Goal: Find specific page/section: Find specific page/section

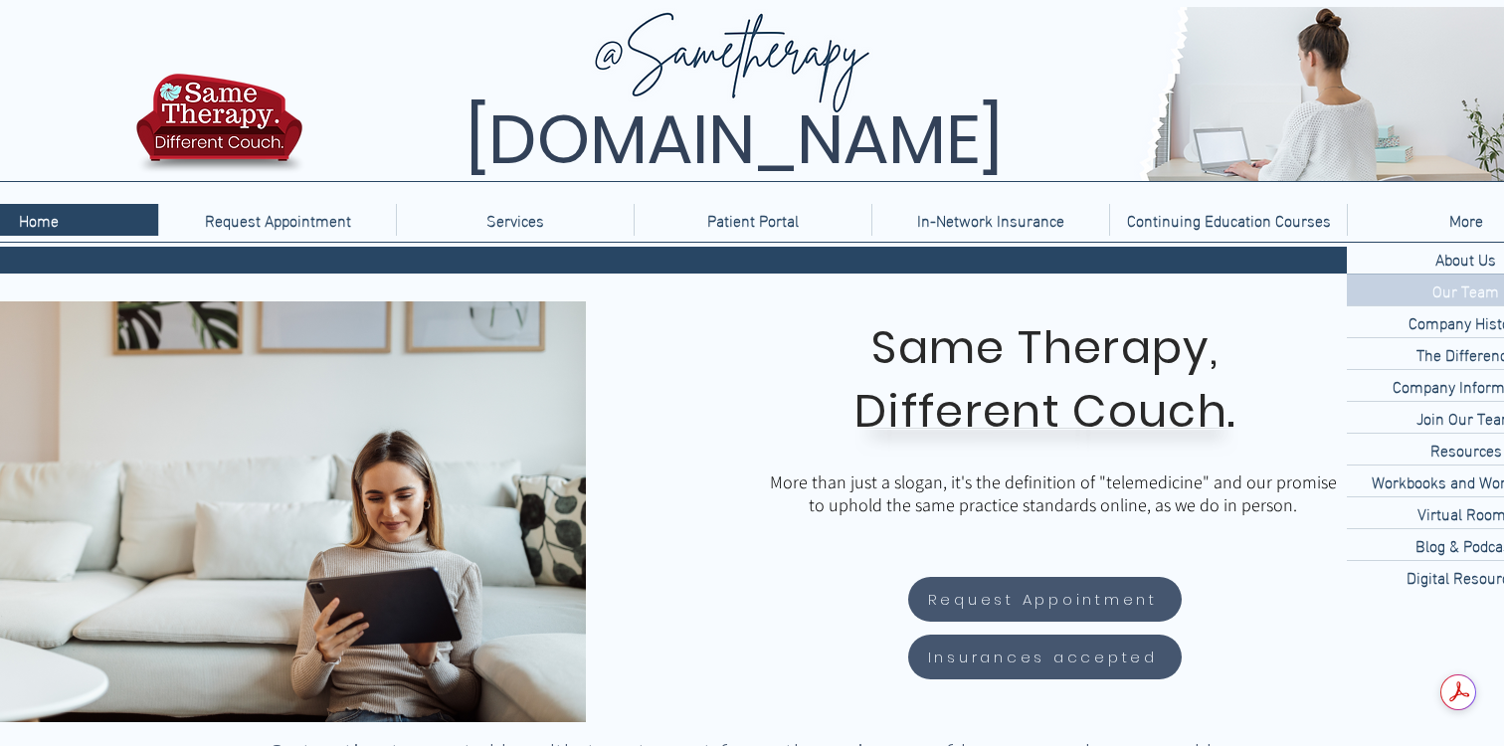
click at [1467, 292] on p "Our Team" at bounding box center [1466, 290] width 83 height 31
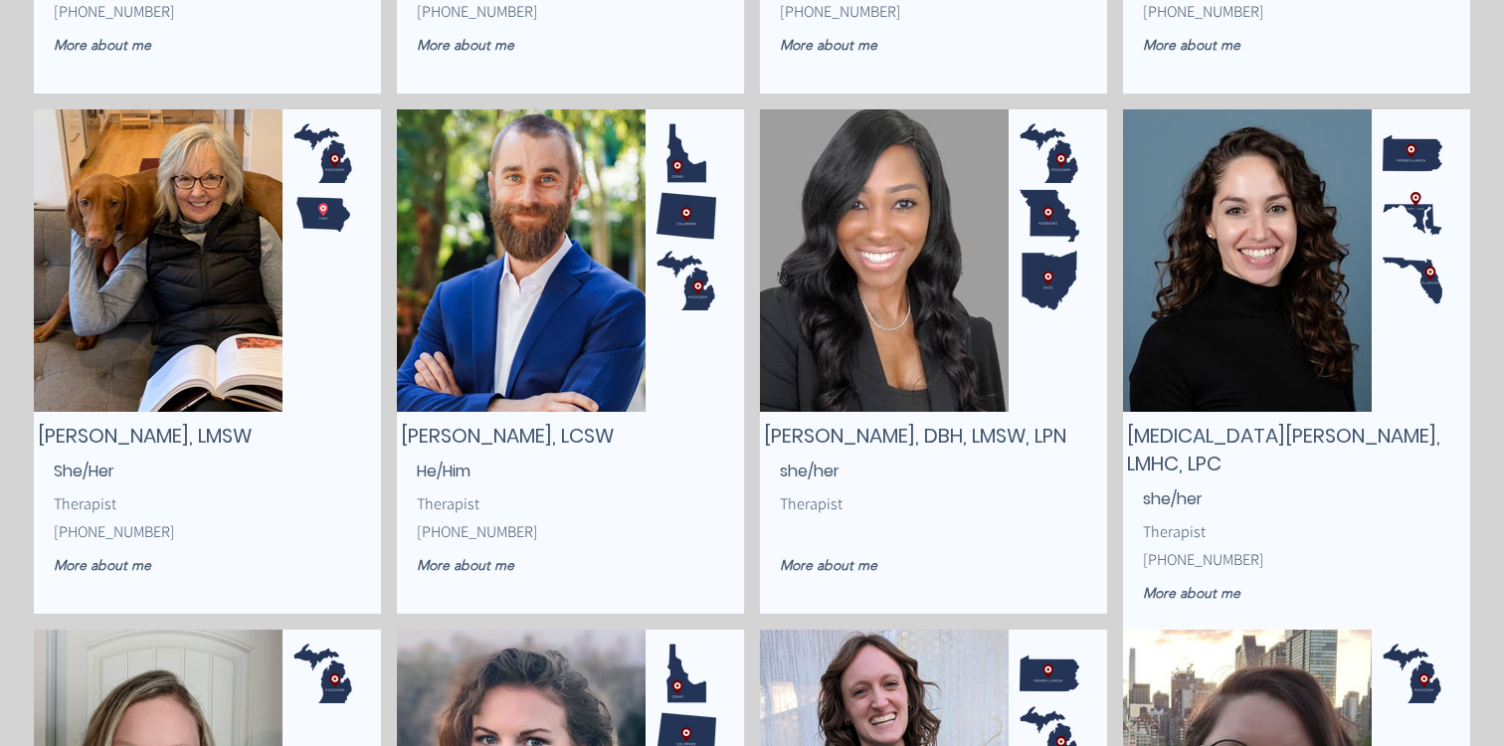
scroll to position [1813, 0]
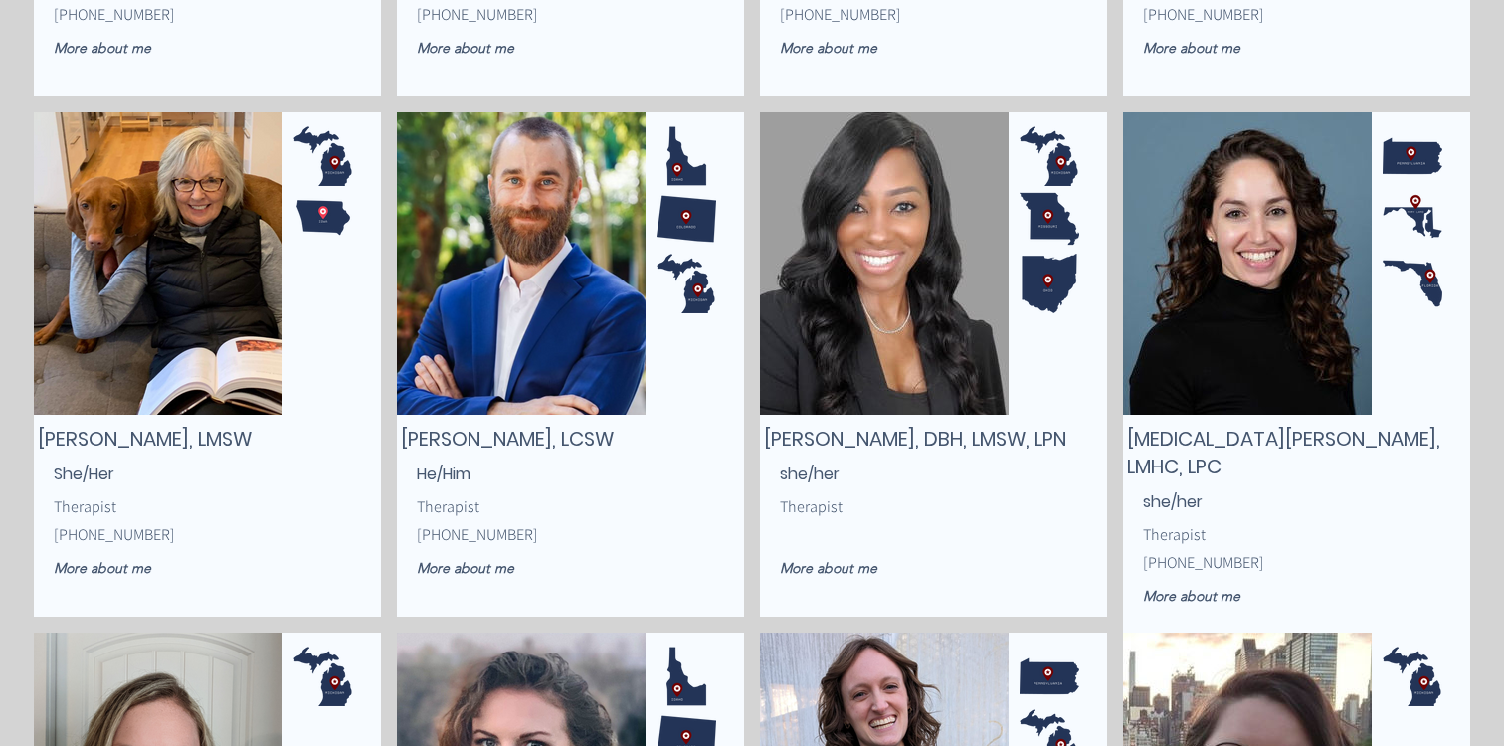
click at [915, 359] on img "main content" at bounding box center [884, 263] width 249 height 302
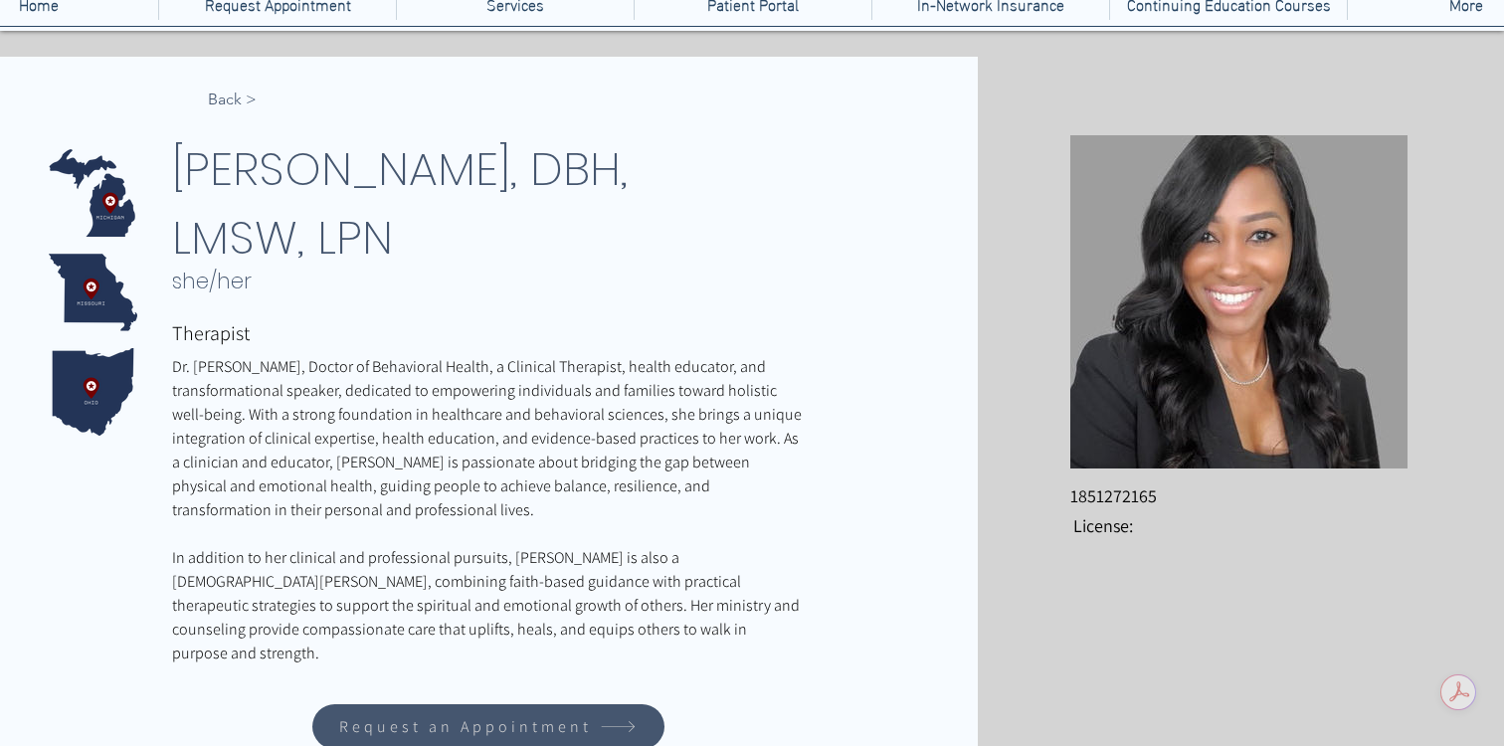
scroll to position [215, 0]
